Goal: Book appointment/travel/reservation

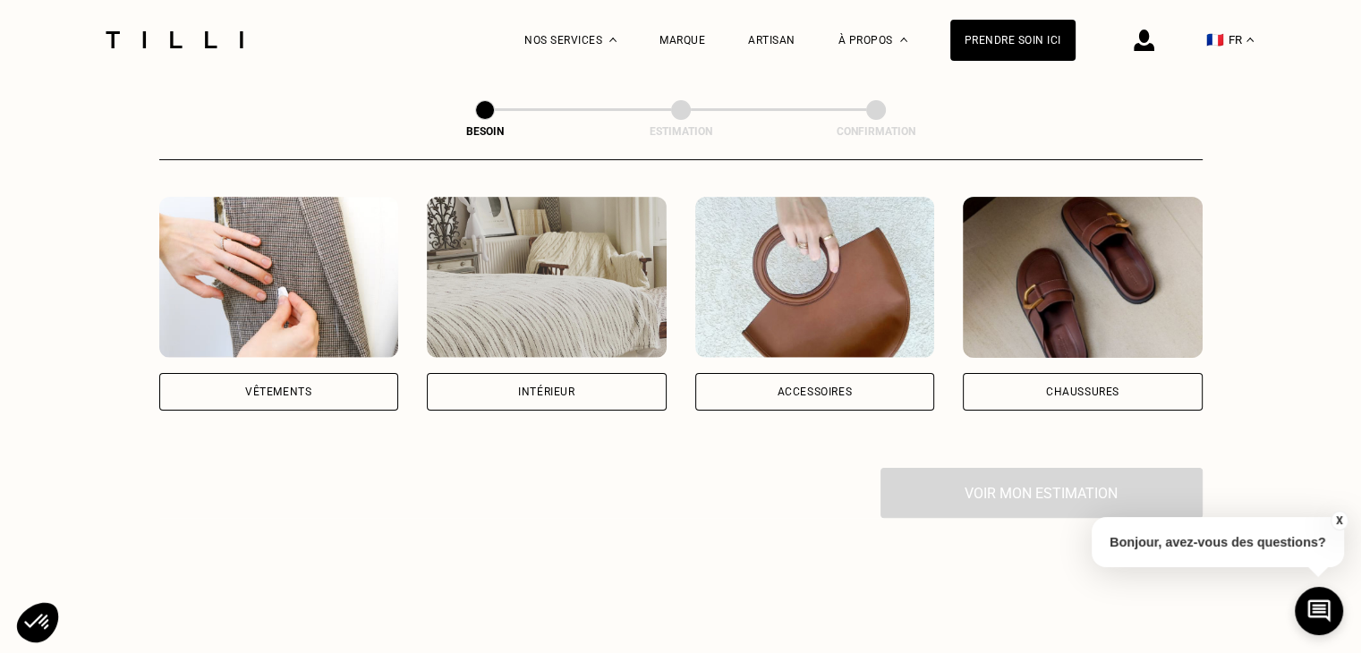
scroll to position [336, 0]
click at [346, 373] on div "Vêtements" at bounding box center [279, 392] width 240 height 38
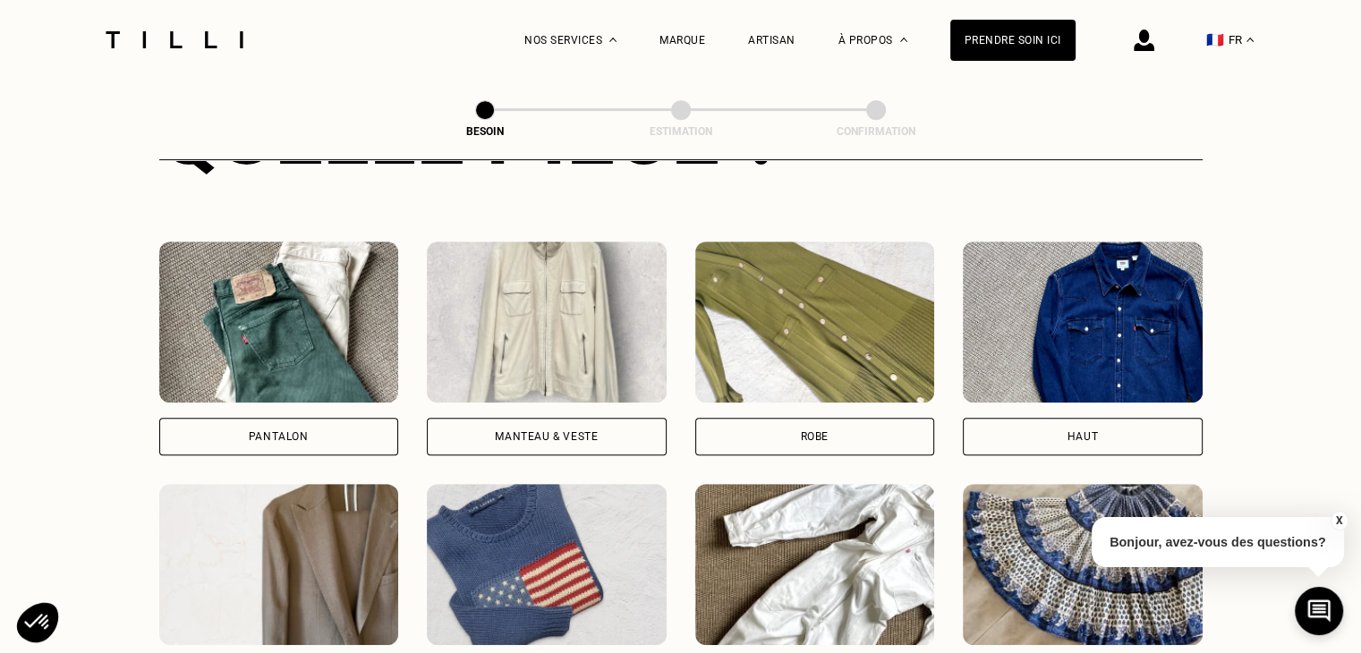
scroll to position [769, 0]
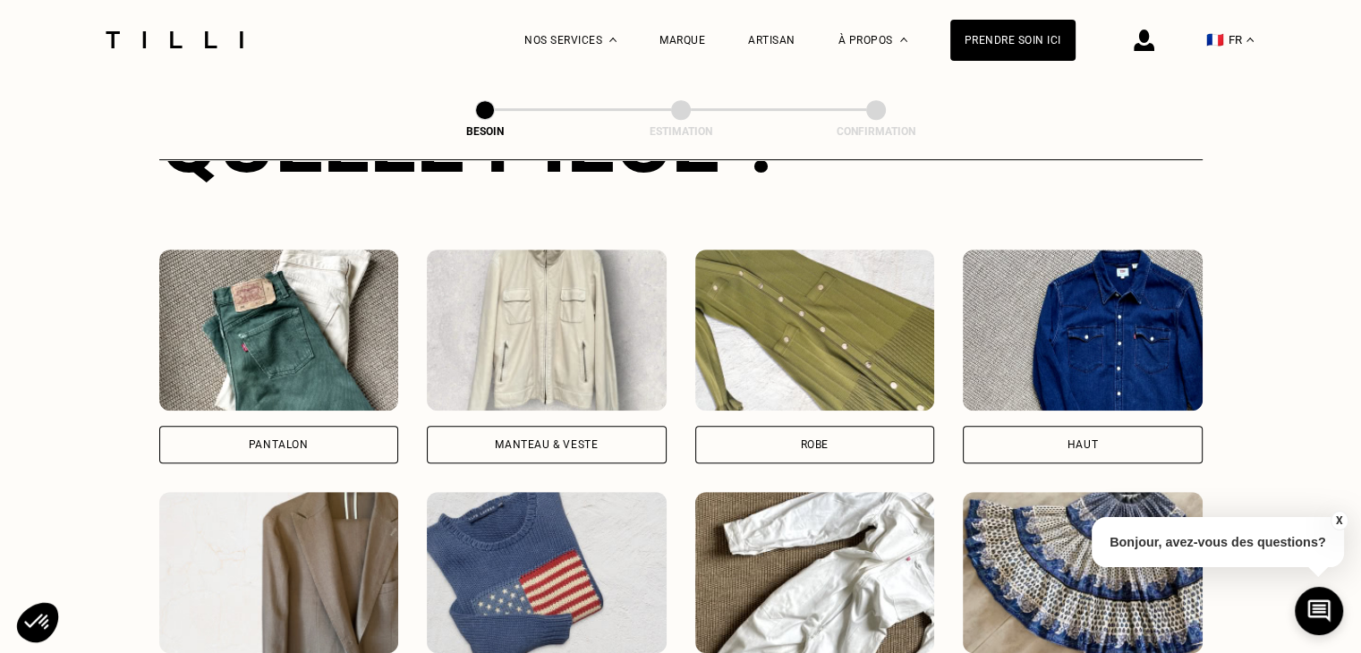
click at [251, 439] on div "Pantalon" at bounding box center [279, 444] width 60 height 11
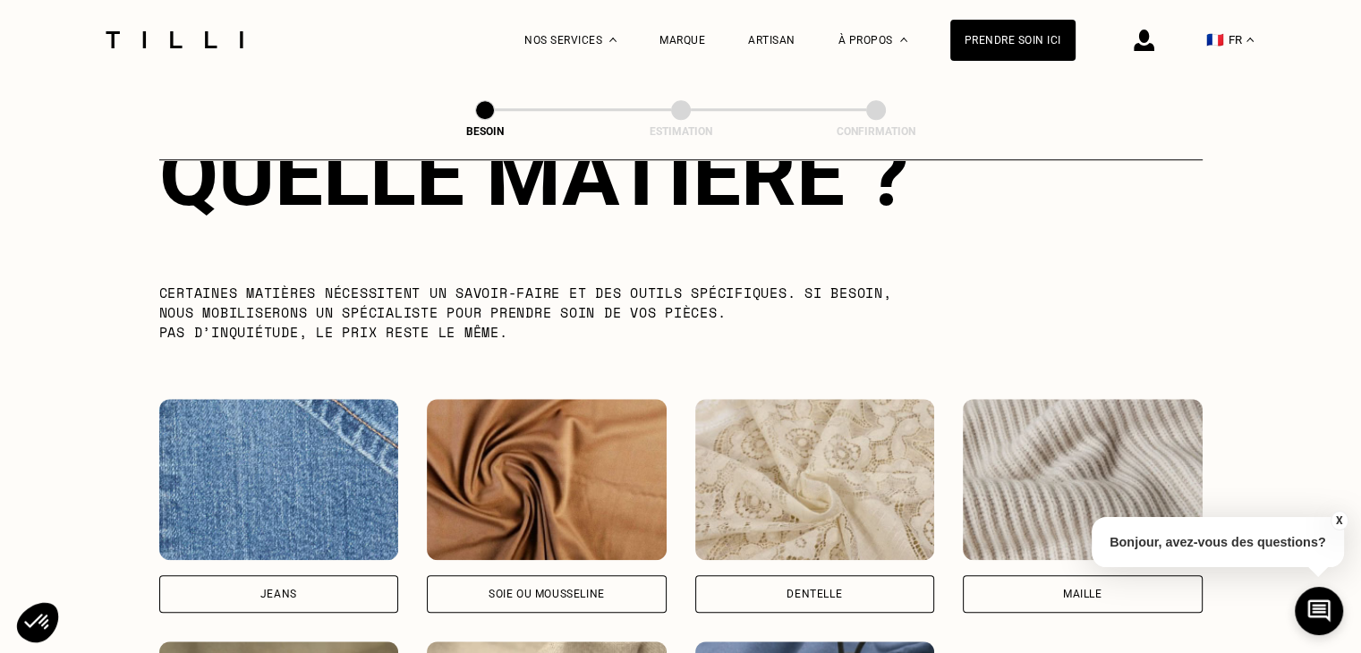
scroll to position [1818, 0]
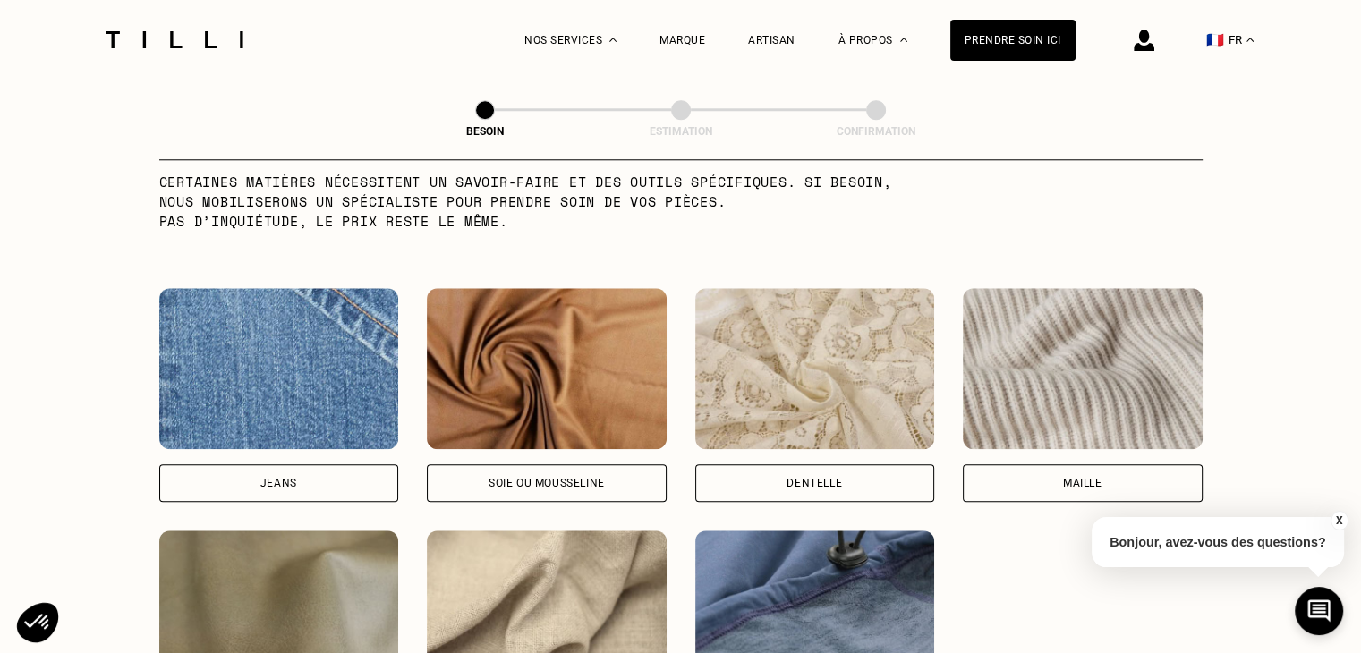
click at [248, 464] on div "Jeans" at bounding box center [279, 483] width 240 height 38
select select "FR"
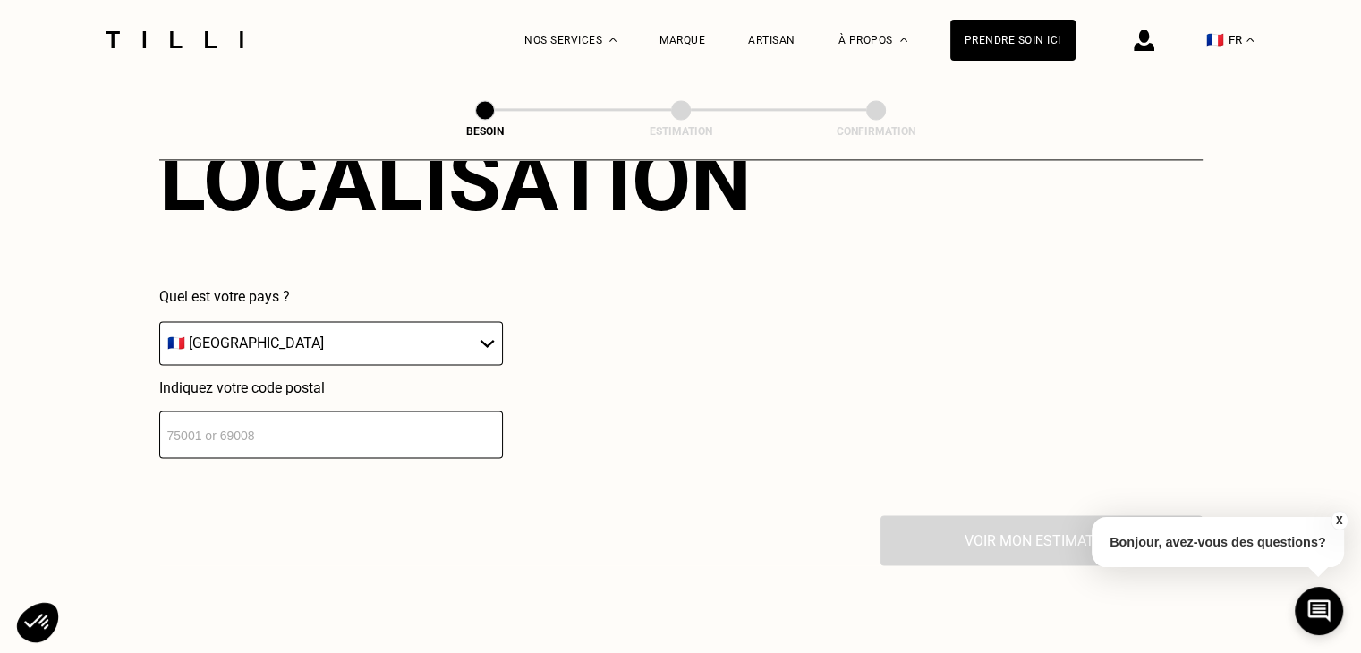
scroll to position [2549, 0]
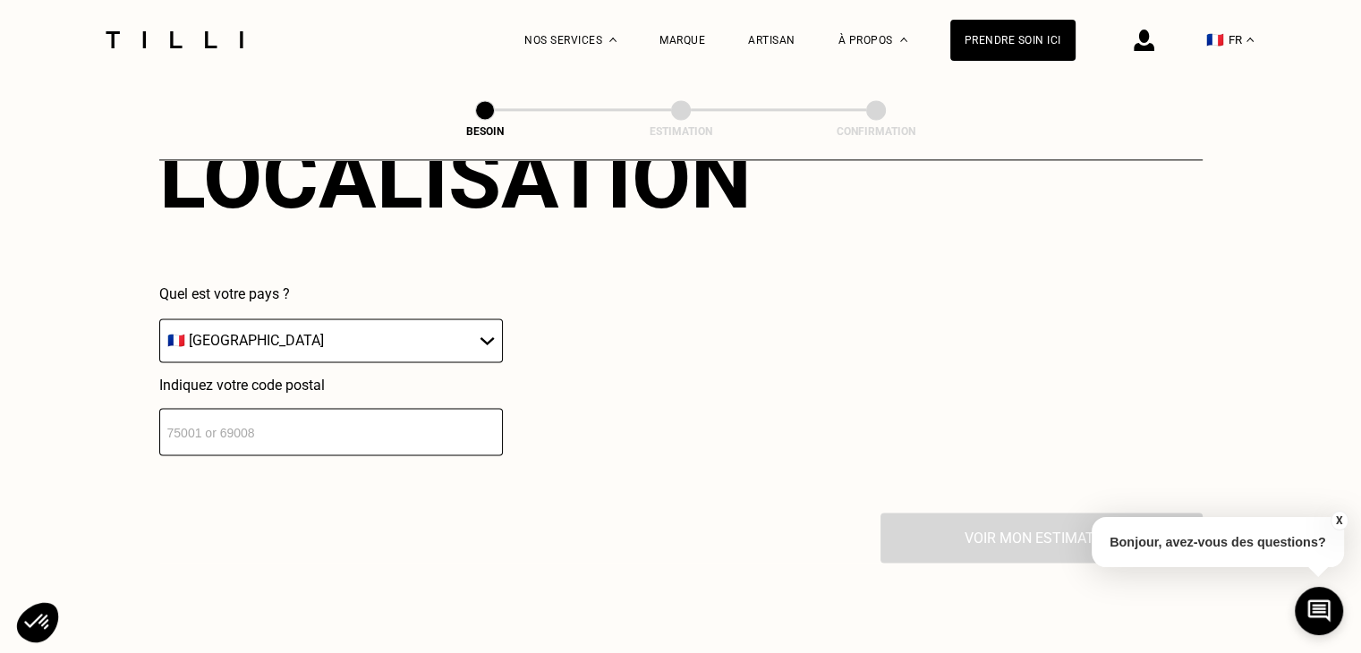
click at [268, 425] on input "number" at bounding box center [331, 431] width 344 height 47
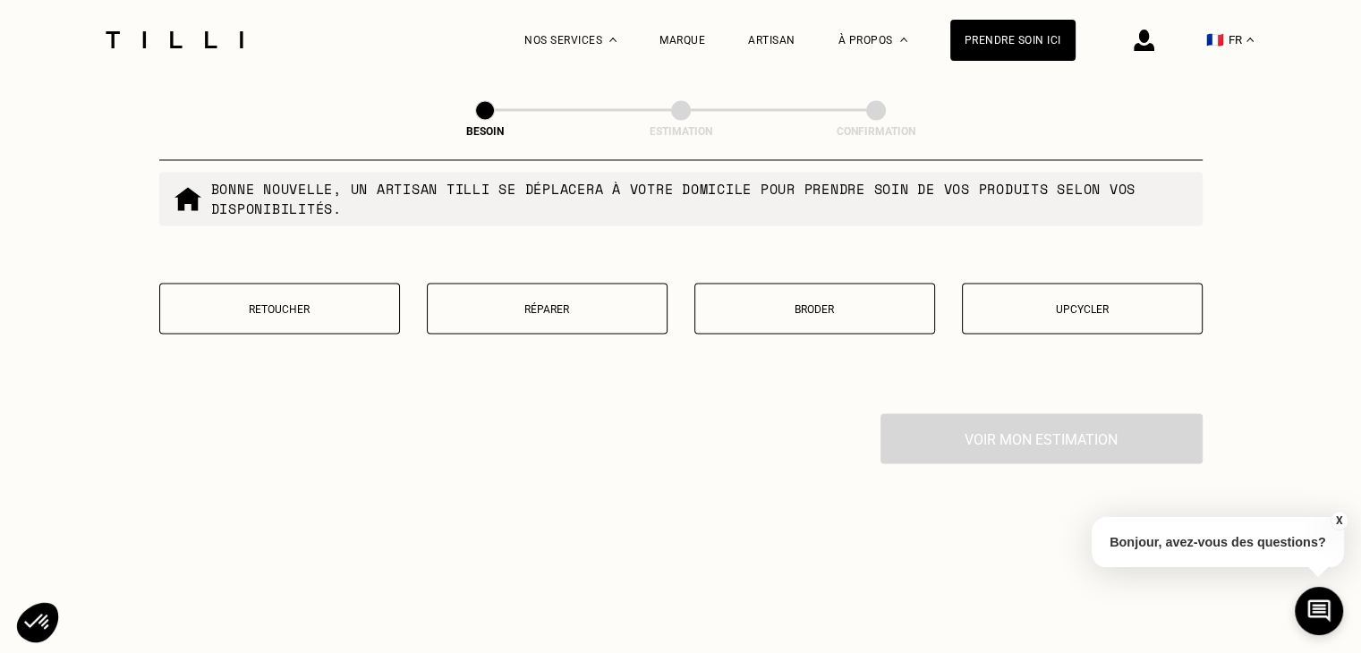
scroll to position [3110, 0]
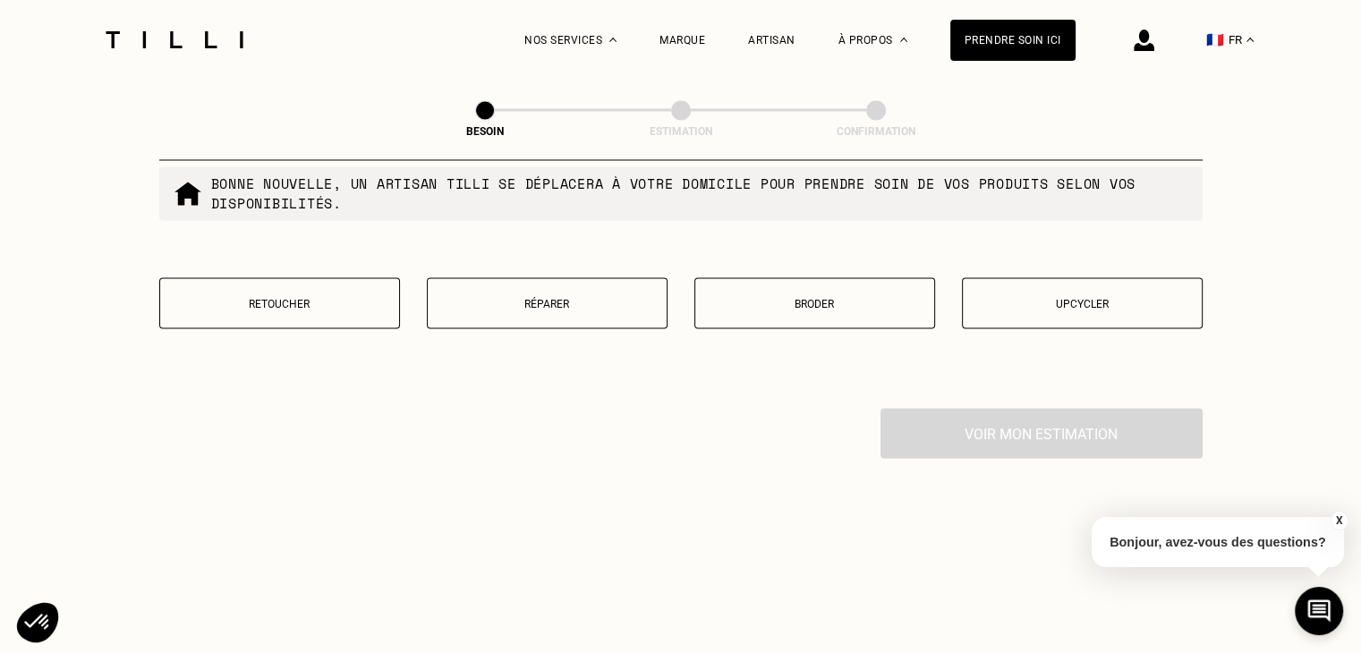
type input "94140"
click at [613, 299] on p "Réparer" at bounding box center [547, 303] width 221 height 13
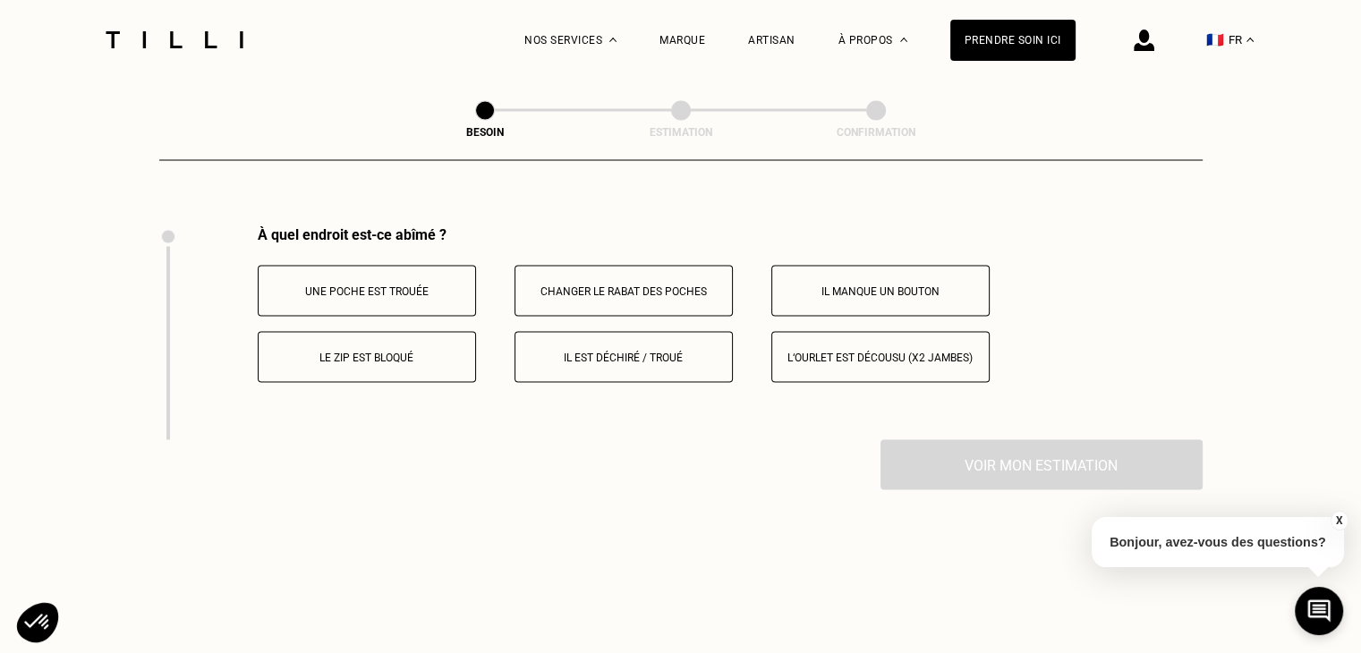
scroll to position [3307, 0]
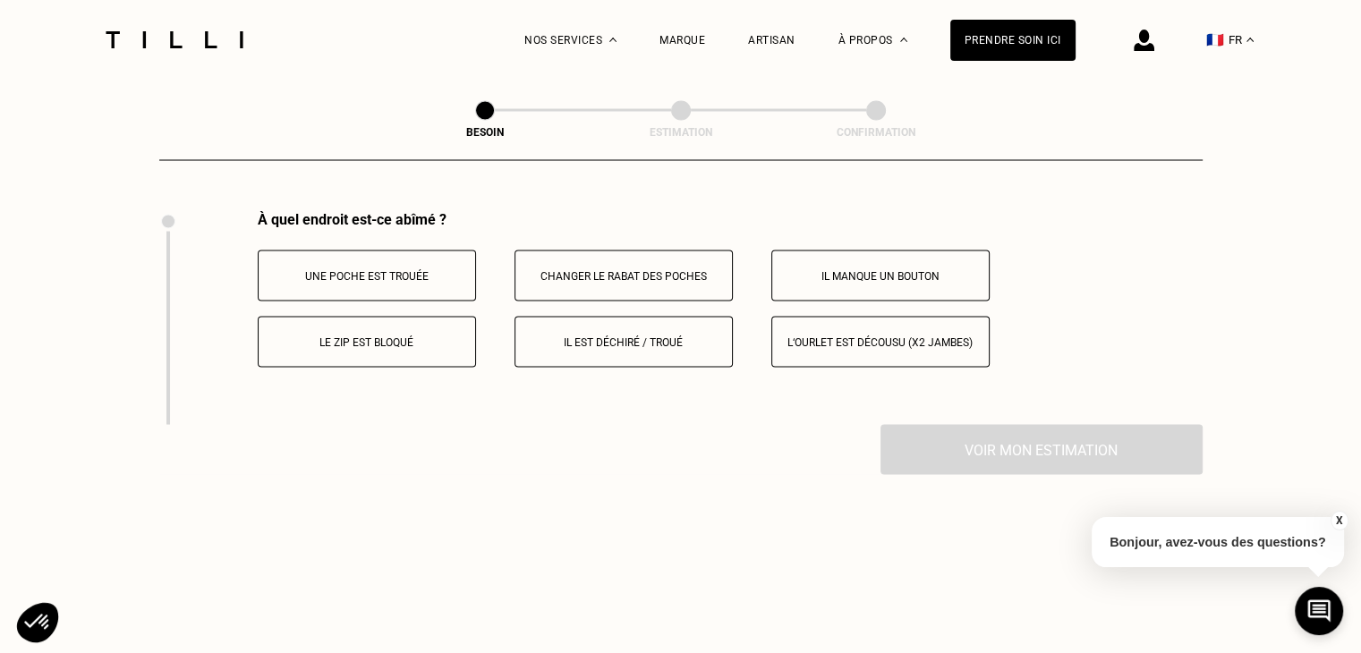
click at [672, 335] on p "Il est déchiré / troué" at bounding box center [623, 341] width 199 height 13
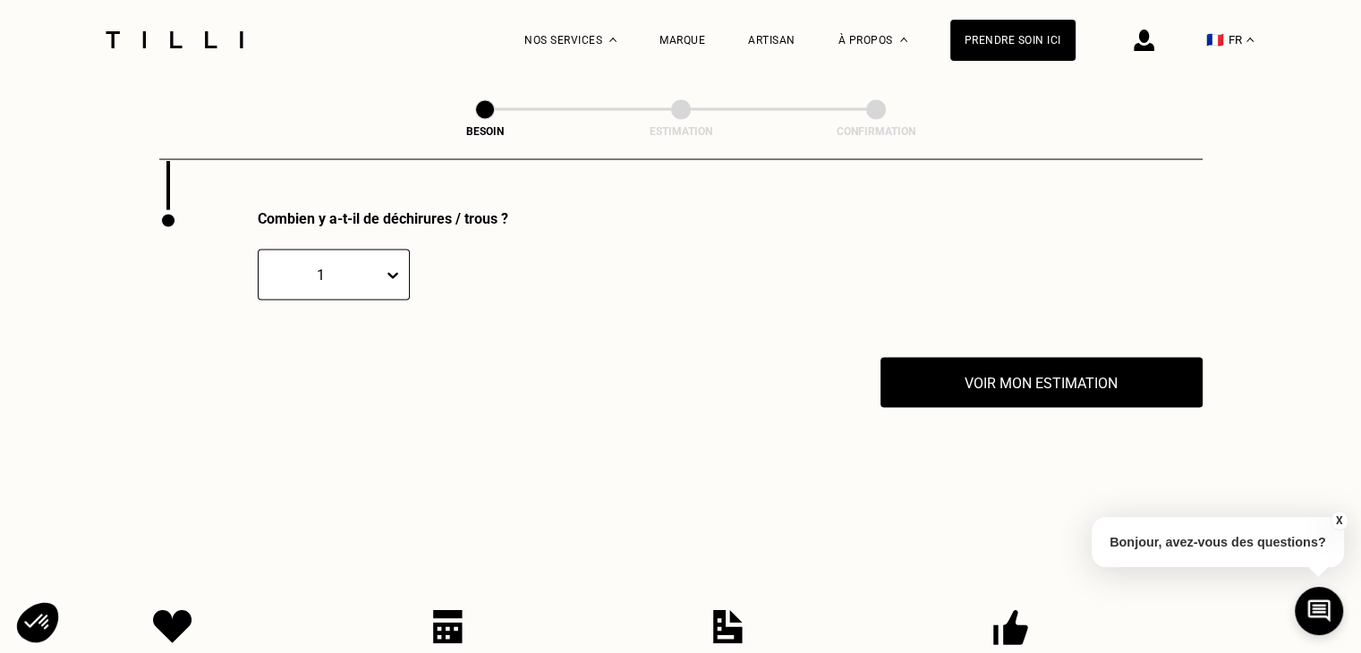
scroll to position [3521, 0]
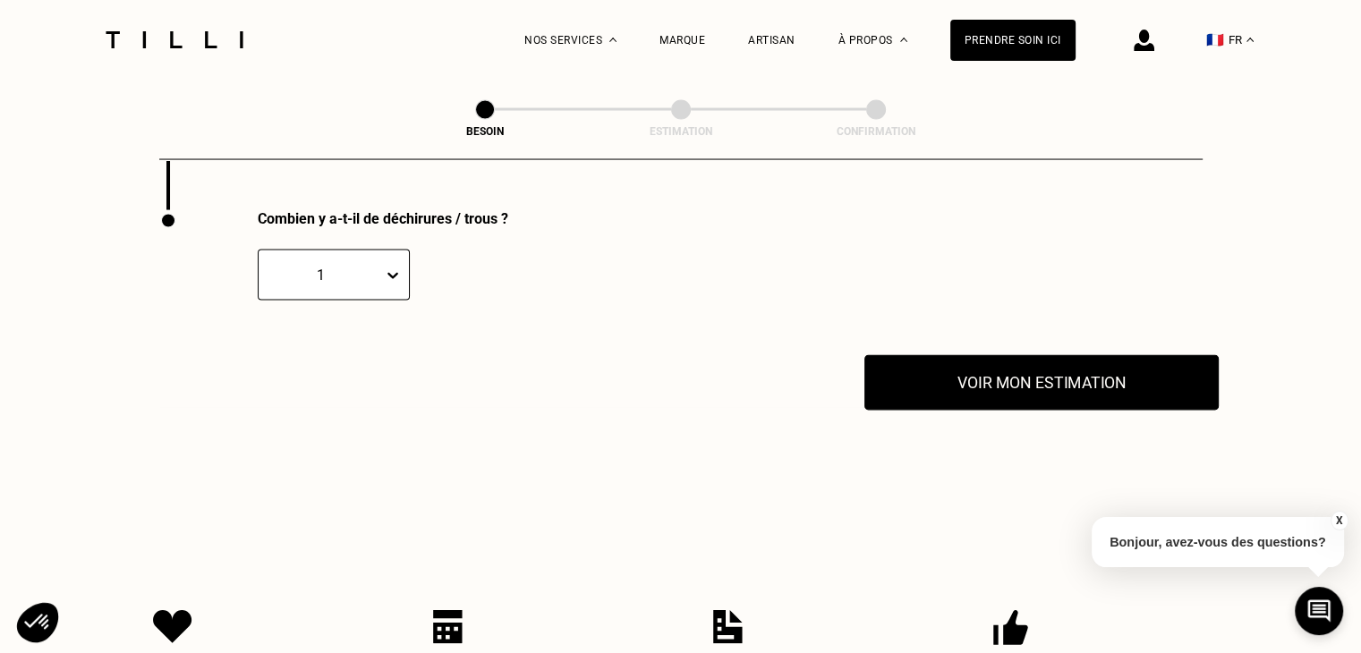
click at [958, 376] on button "Voir mon estimation" at bounding box center [1041, 382] width 354 height 55
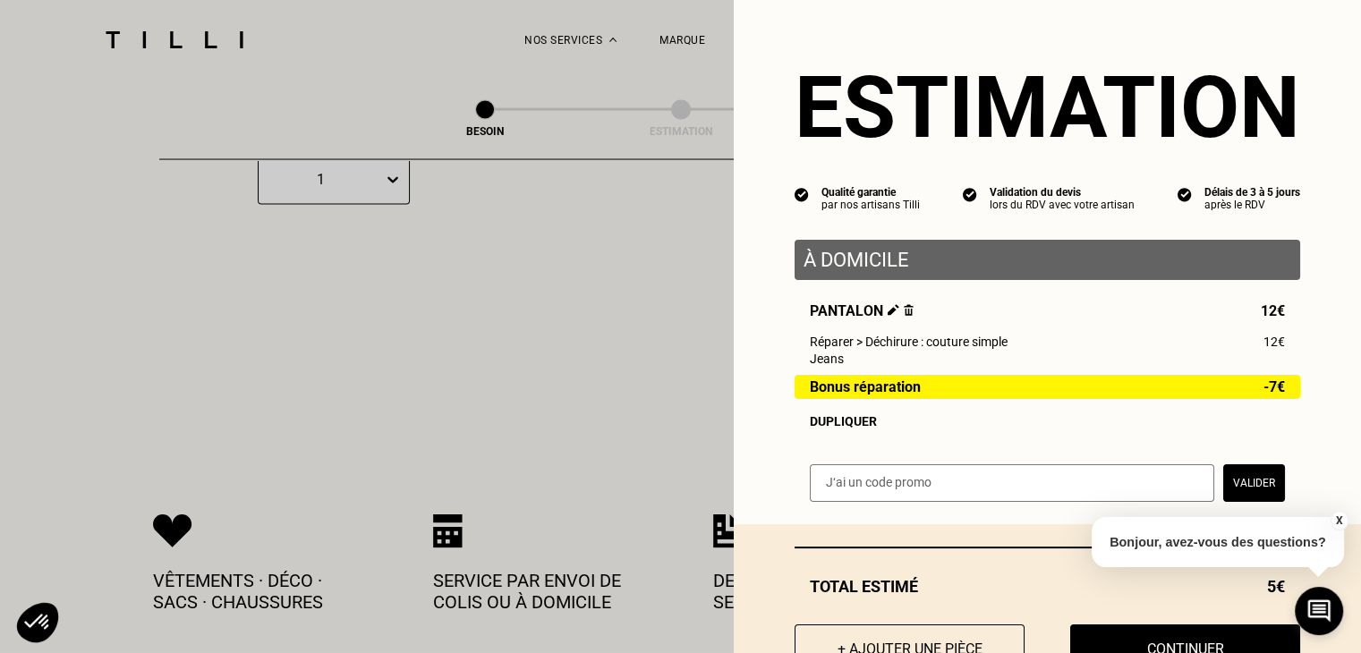
scroll to position [0, 0]
